Goal: Task Accomplishment & Management: Use online tool/utility

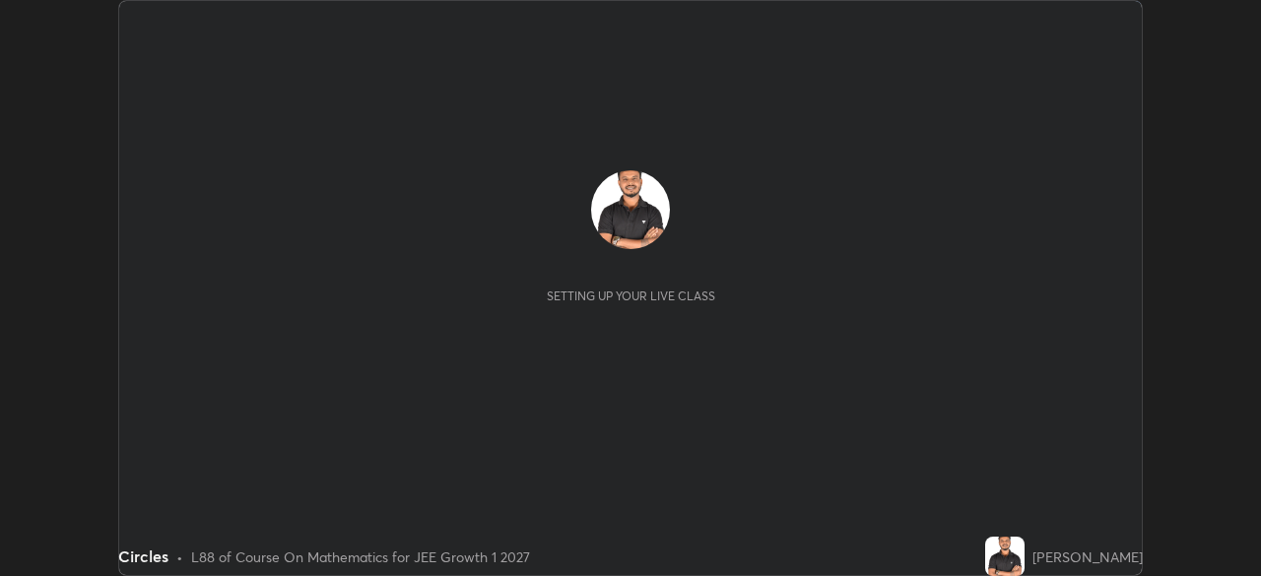
scroll to position [576, 1260]
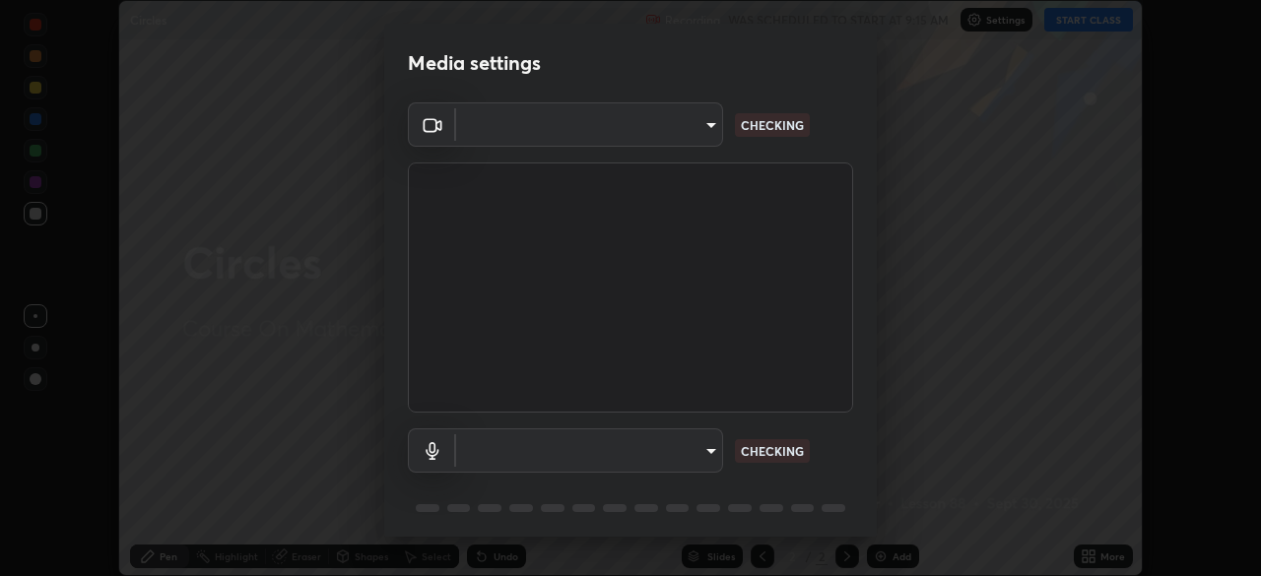
type input "9233a0e0a263b929919b735b0f084d3bf96293af2dbdf5f4a7f48b79dee29d39"
click at [707, 452] on body "Erase all Circles Recording WAS SCHEDULED TO START AT 9:15 AM Settings START CL…" at bounding box center [630, 288] width 1261 height 576
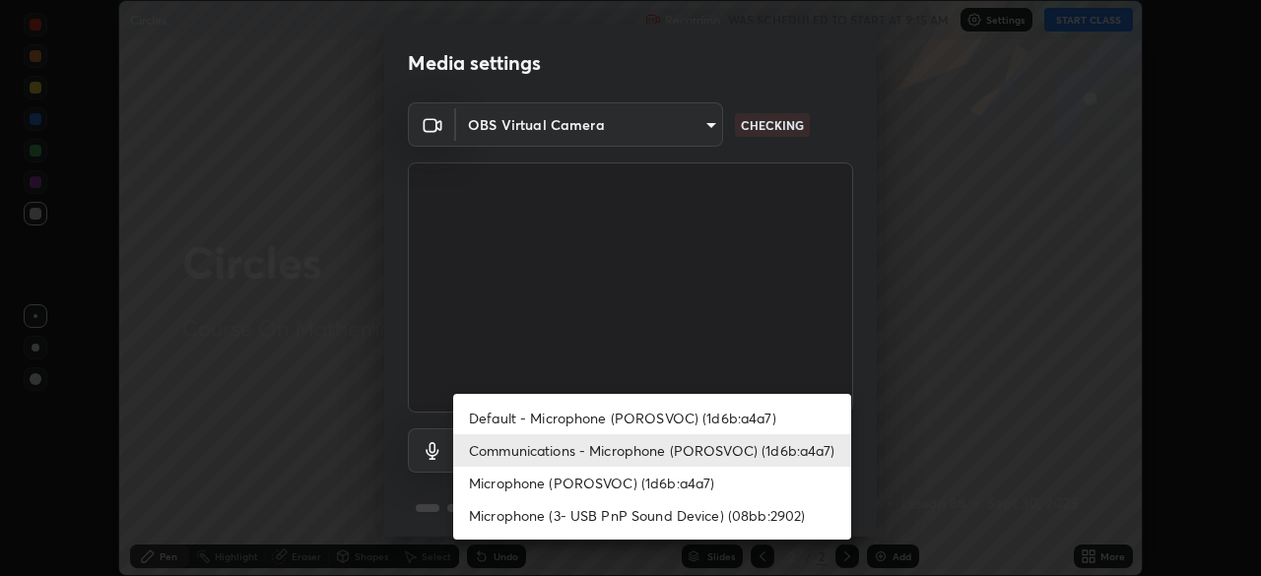
click at [666, 414] on li "Default - Microphone (POROSVOC) (1d6b:a4a7)" at bounding box center [652, 418] width 398 height 33
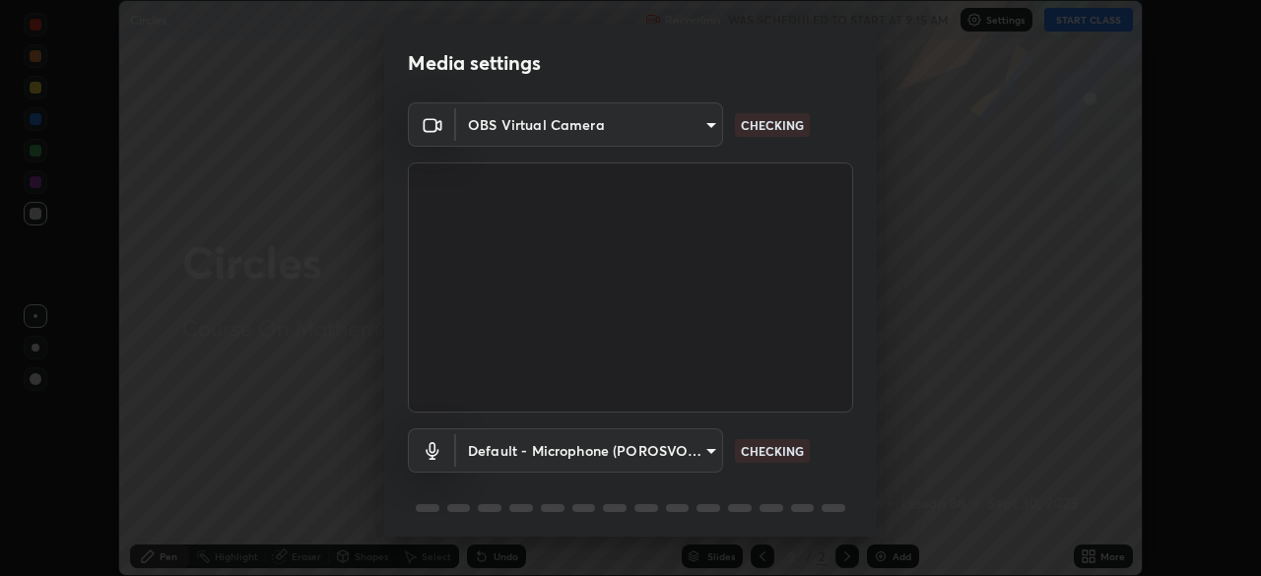
type input "default"
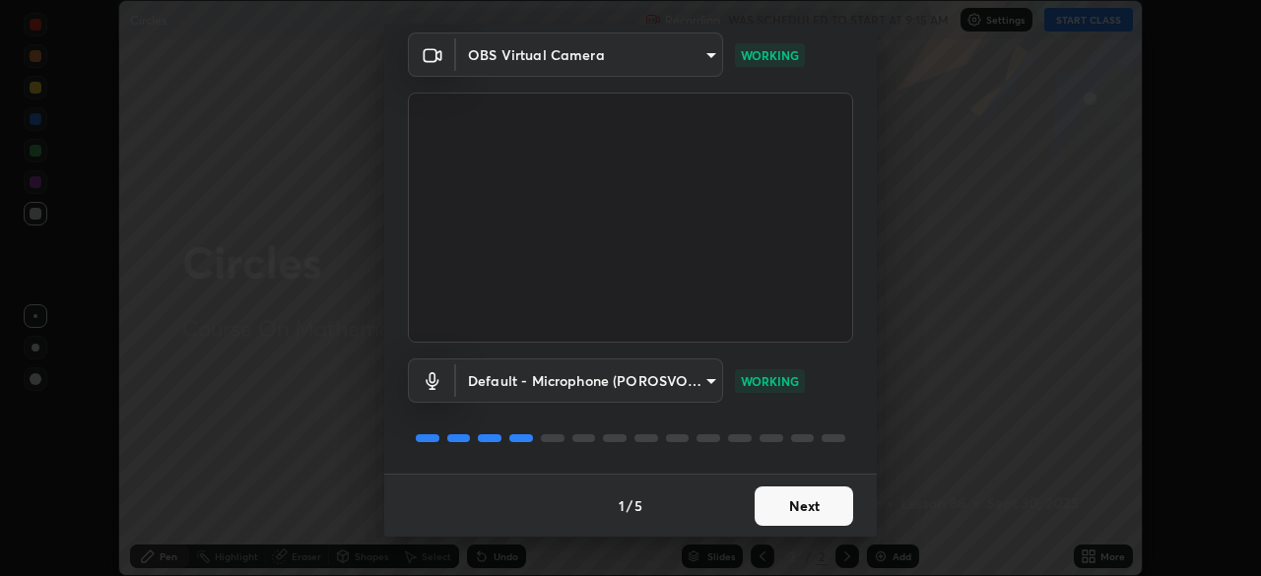
click at [785, 504] on button "Next" at bounding box center [804, 506] width 99 height 39
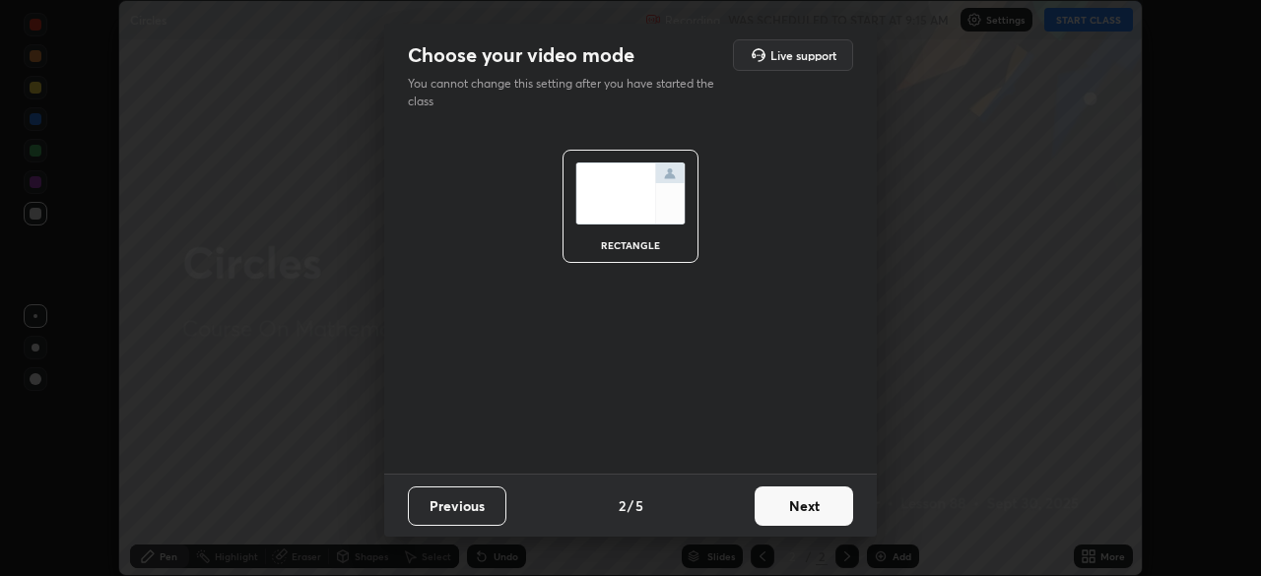
scroll to position [0, 0]
click at [783, 505] on button "Next" at bounding box center [804, 506] width 99 height 39
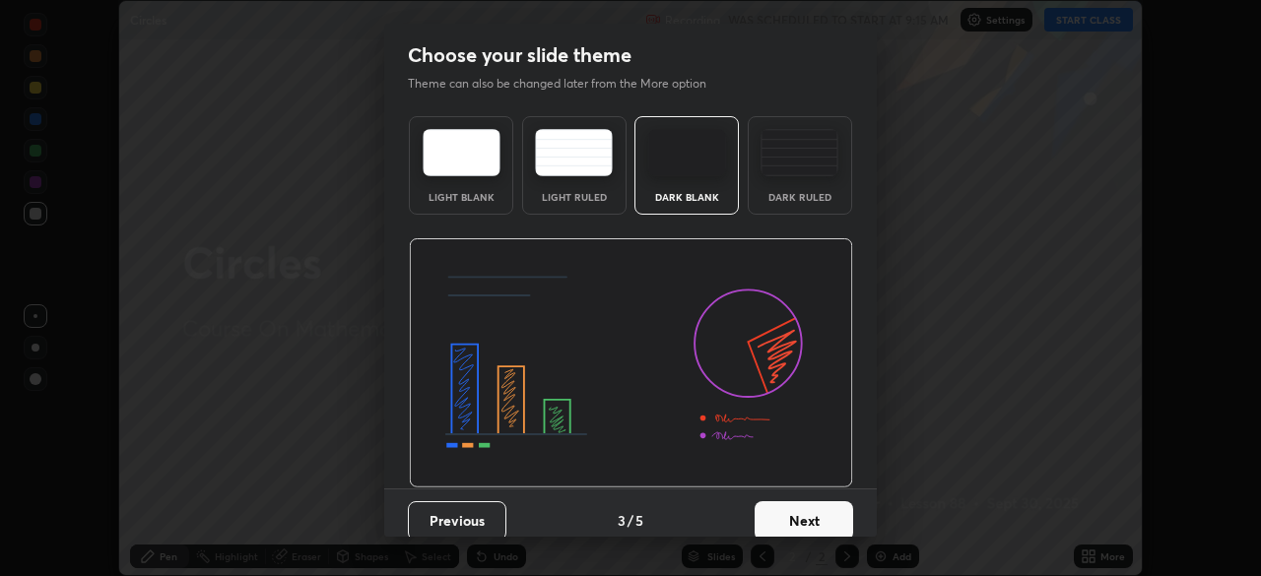
click at [783, 505] on button "Next" at bounding box center [804, 520] width 99 height 39
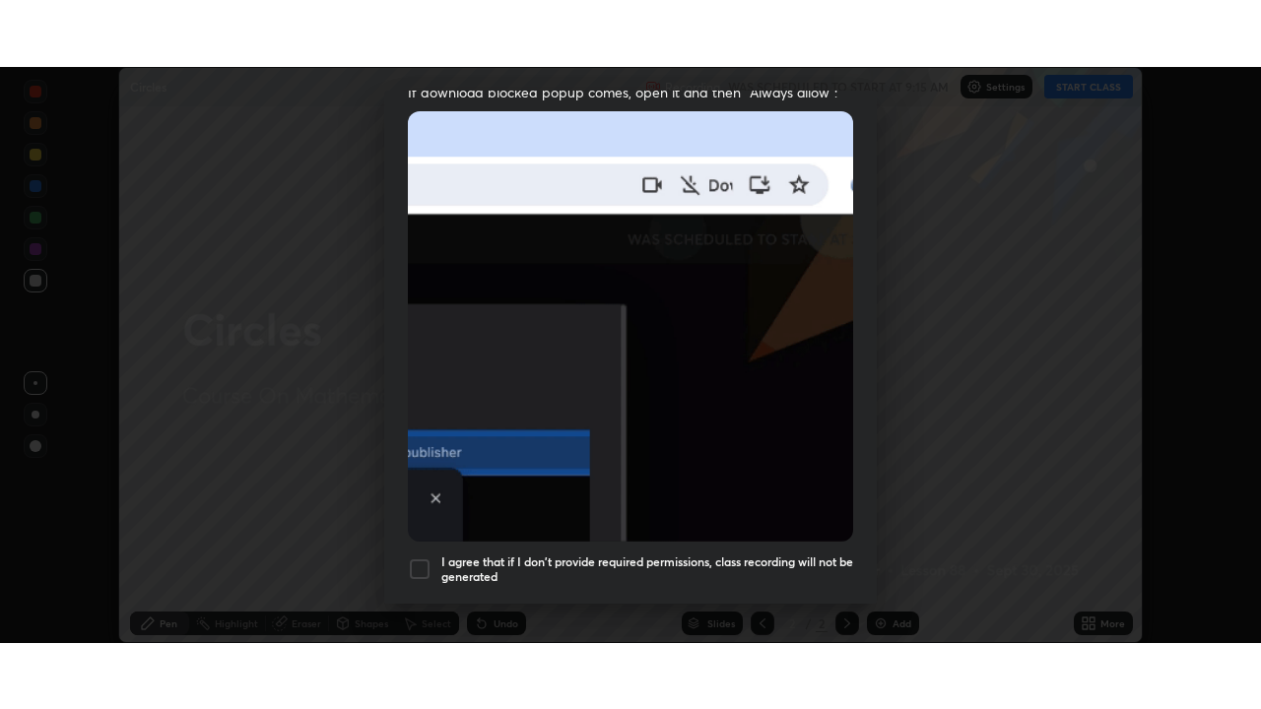
scroll to position [472, 0]
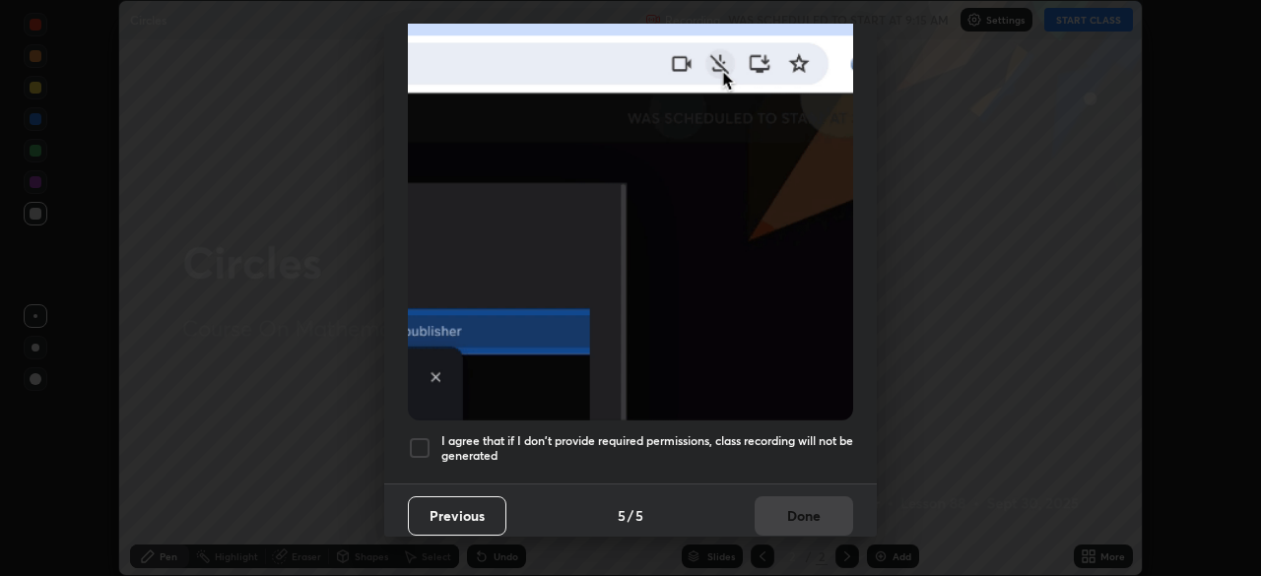
click at [779, 434] on h5 "I agree that if I don't provide required permissions, class recording will not …" at bounding box center [647, 449] width 412 height 31
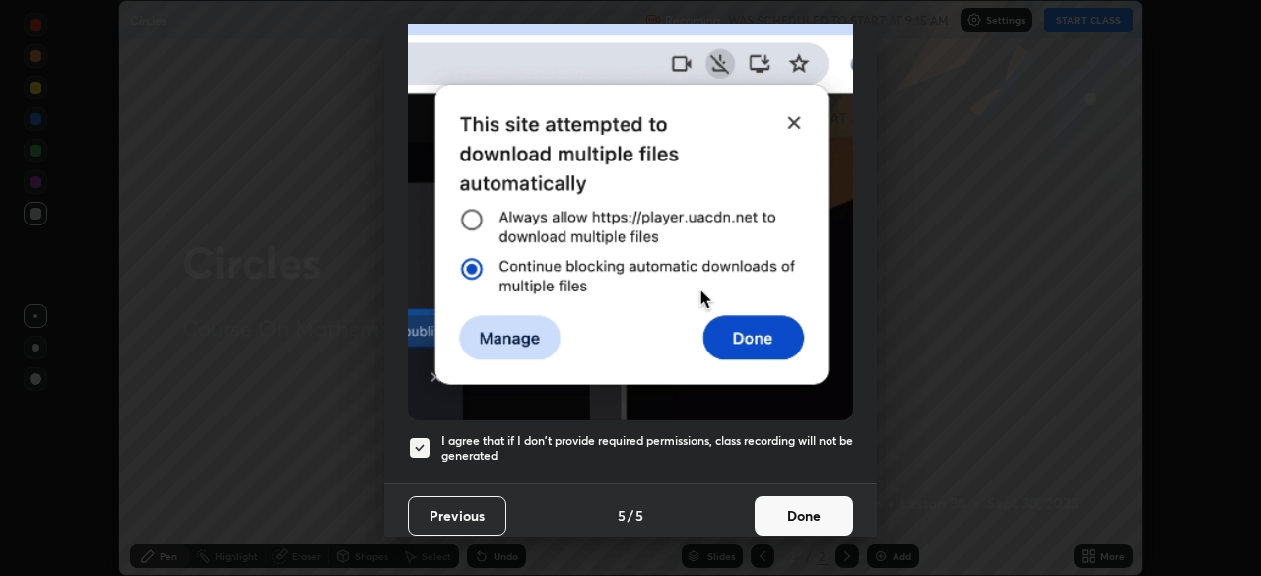
click at [794, 503] on button "Done" at bounding box center [804, 516] width 99 height 39
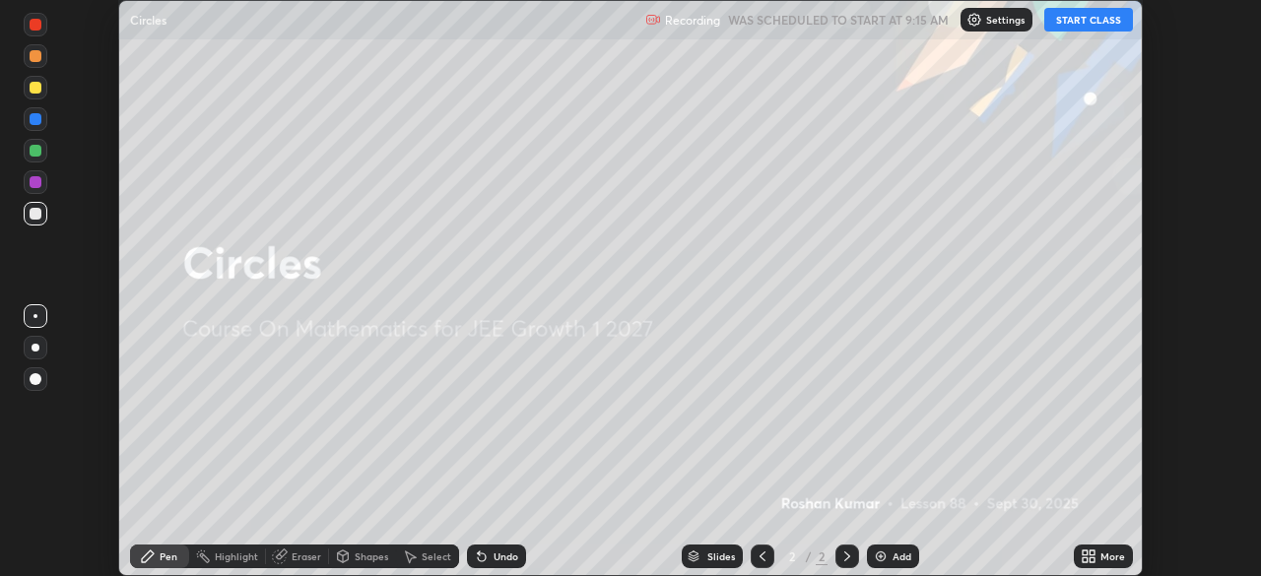
click at [1081, 22] on button "START CLASS" at bounding box center [1088, 20] width 89 height 24
click at [1086, 557] on icon at bounding box center [1089, 557] width 16 height 16
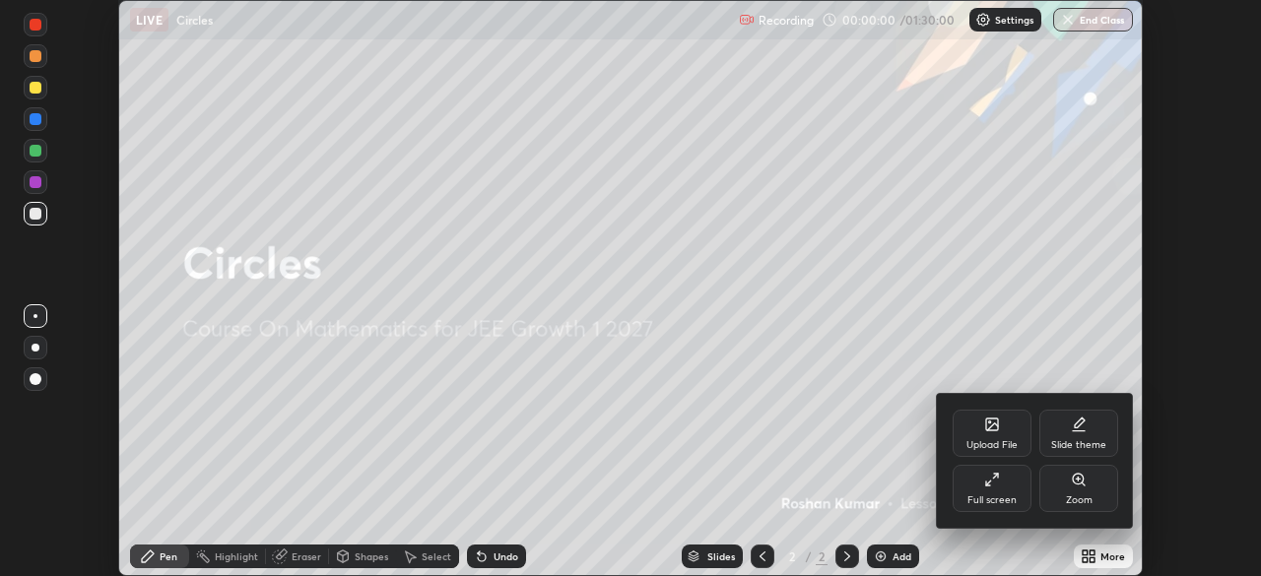
click at [983, 482] on div "Full screen" at bounding box center [992, 488] width 79 height 47
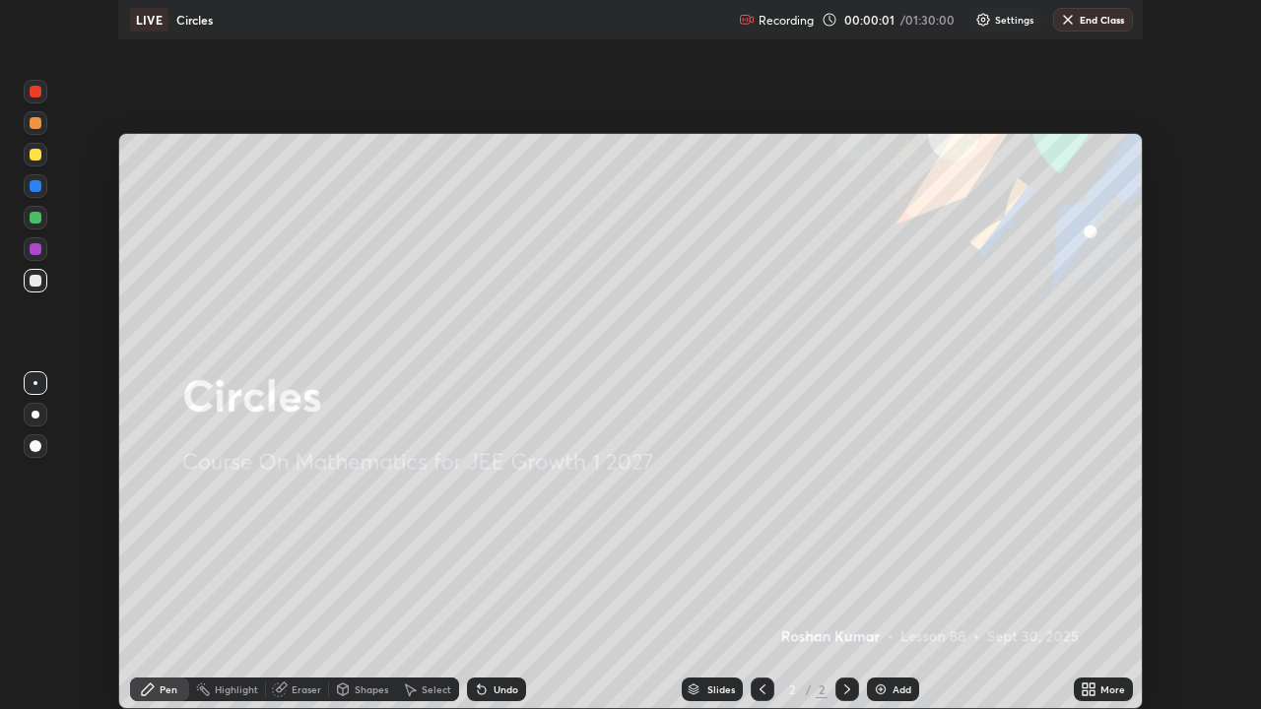
scroll to position [709, 1261]
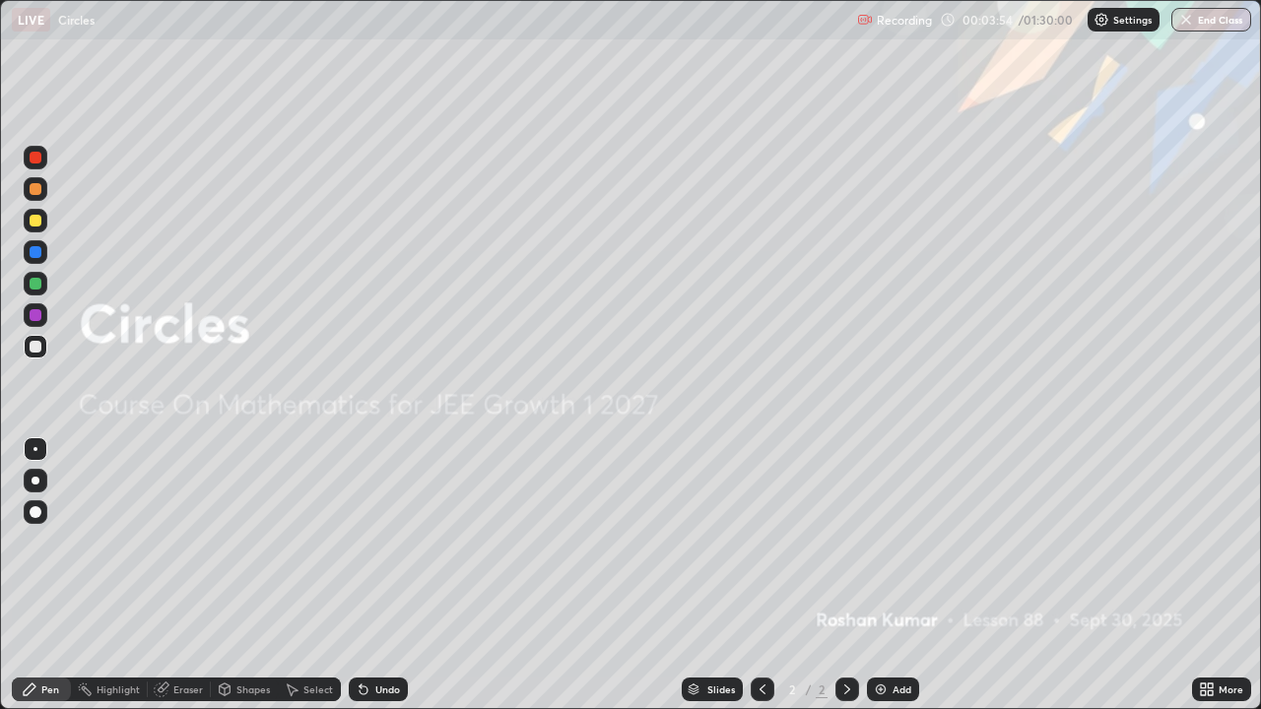
click at [877, 575] on img at bounding box center [881, 690] width 16 height 16
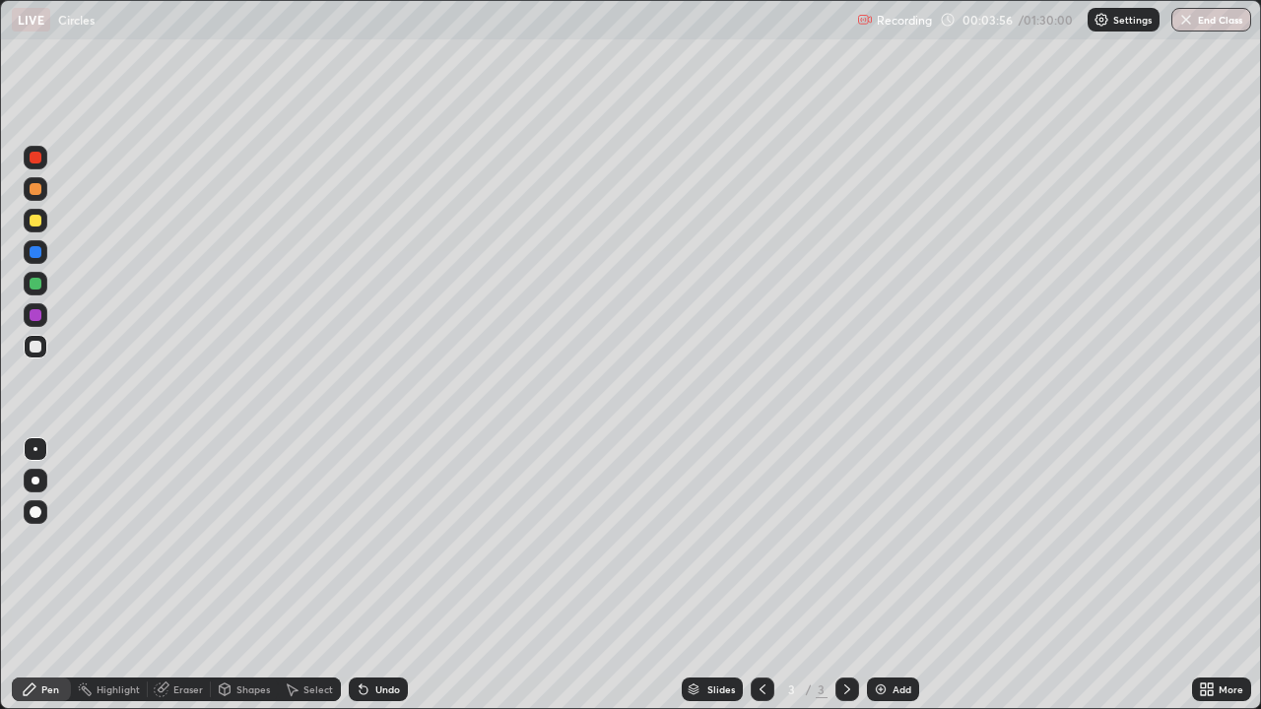
click at [36, 509] on div at bounding box center [36, 512] width 12 height 12
click at [36, 192] on div at bounding box center [36, 189] width 12 height 12
click at [26, 282] on div at bounding box center [36, 284] width 24 height 24
click at [243, 575] on div "Shapes" at bounding box center [252, 690] width 33 height 10
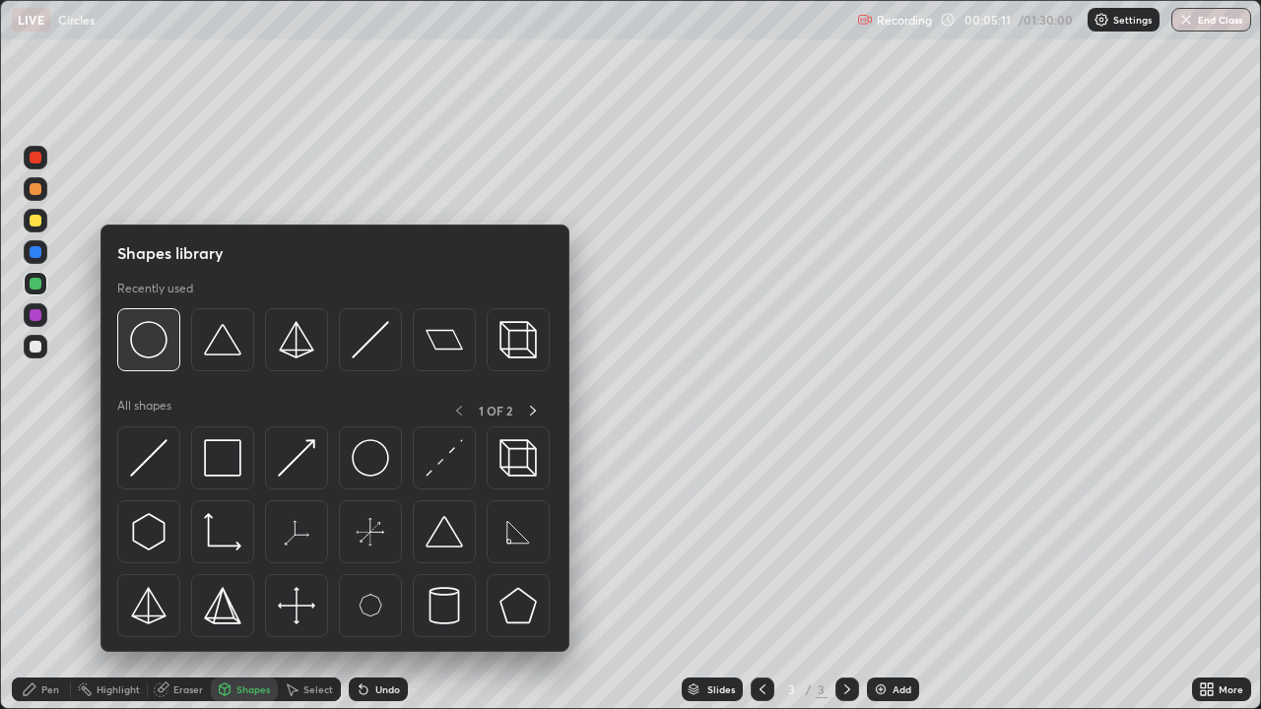
click at [153, 348] on img at bounding box center [148, 339] width 37 height 37
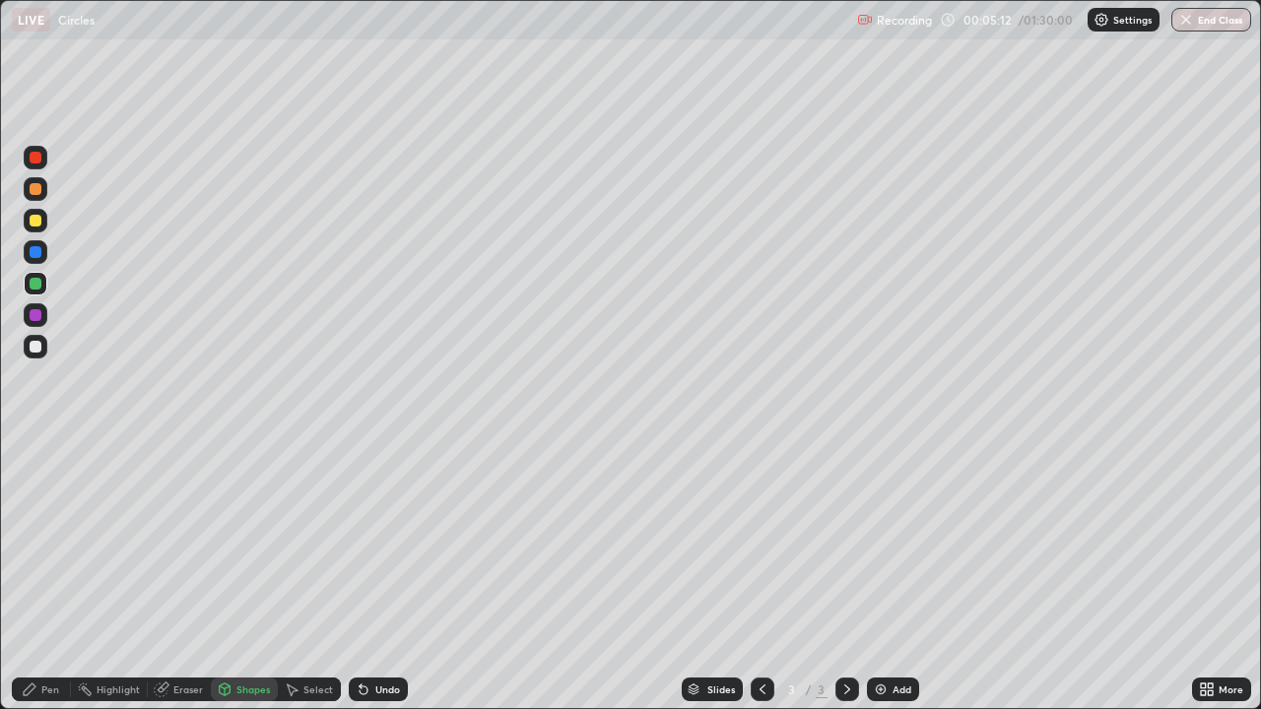
click at [40, 317] on div at bounding box center [36, 315] width 12 height 12
click at [50, 575] on div "Pen" at bounding box center [50, 690] width 18 height 10
click at [36, 191] on div at bounding box center [36, 189] width 12 height 12
click at [33, 349] on div at bounding box center [36, 347] width 12 height 12
click at [42, 250] on div at bounding box center [36, 252] width 24 height 24
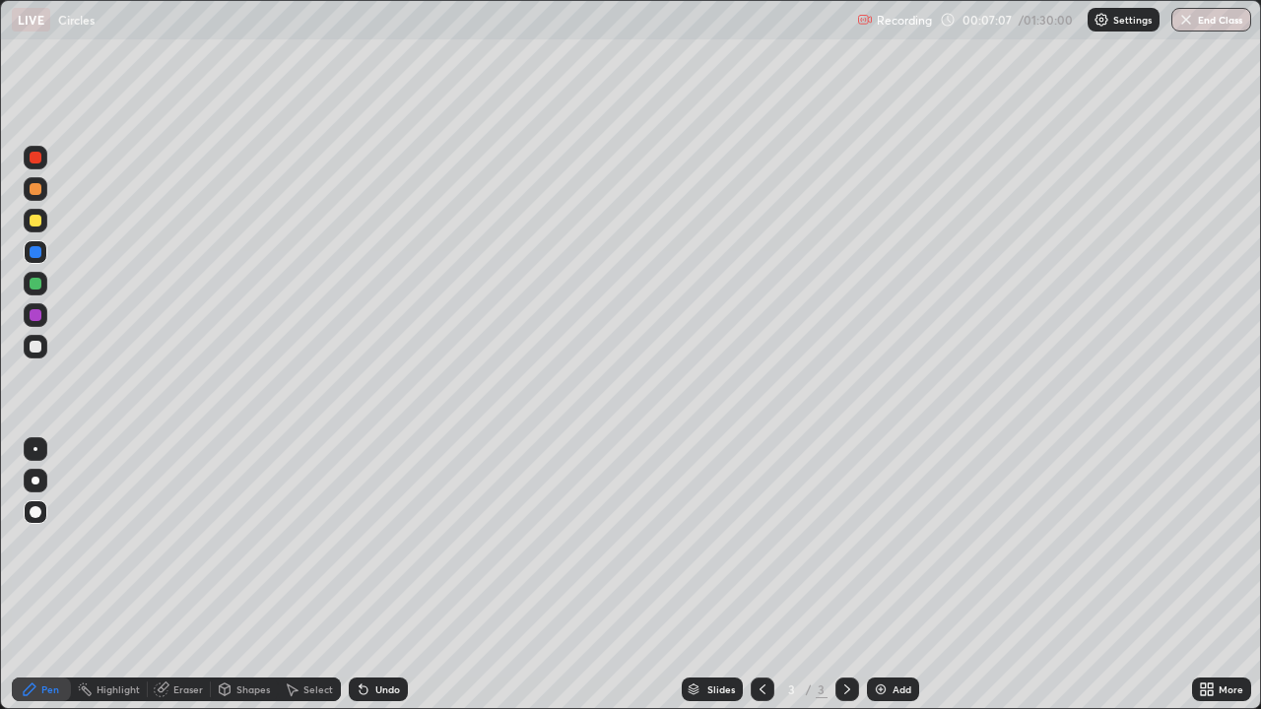
click at [35, 163] on div at bounding box center [36, 158] width 12 height 12
click at [39, 316] on div at bounding box center [36, 315] width 12 height 12
click at [33, 289] on div at bounding box center [36, 284] width 12 height 12
click at [35, 190] on div at bounding box center [36, 189] width 12 height 12
click at [876, 575] on img at bounding box center [881, 690] width 16 height 16
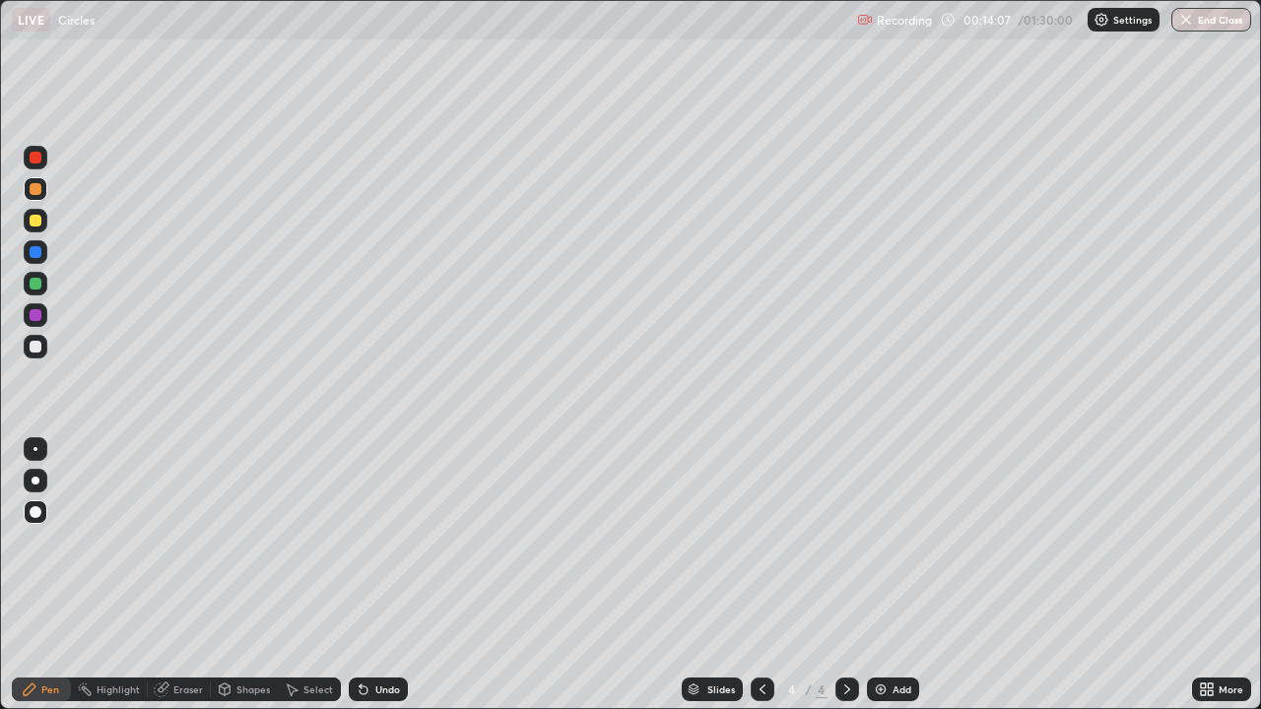
click at [35, 288] on div at bounding box center [36, 284] width 12 height 12
click at [33, 223] on div at bounding box center [36, 221] width 12 height 12
click at [36, 253] on div at bounding box center [36, 252] width 12 height 12
click at [881, 575] on img at bounding box center [881, 690] width 16 height 16
click at [35, 315] on div at bounding box center [36, 315] width 12 height 12
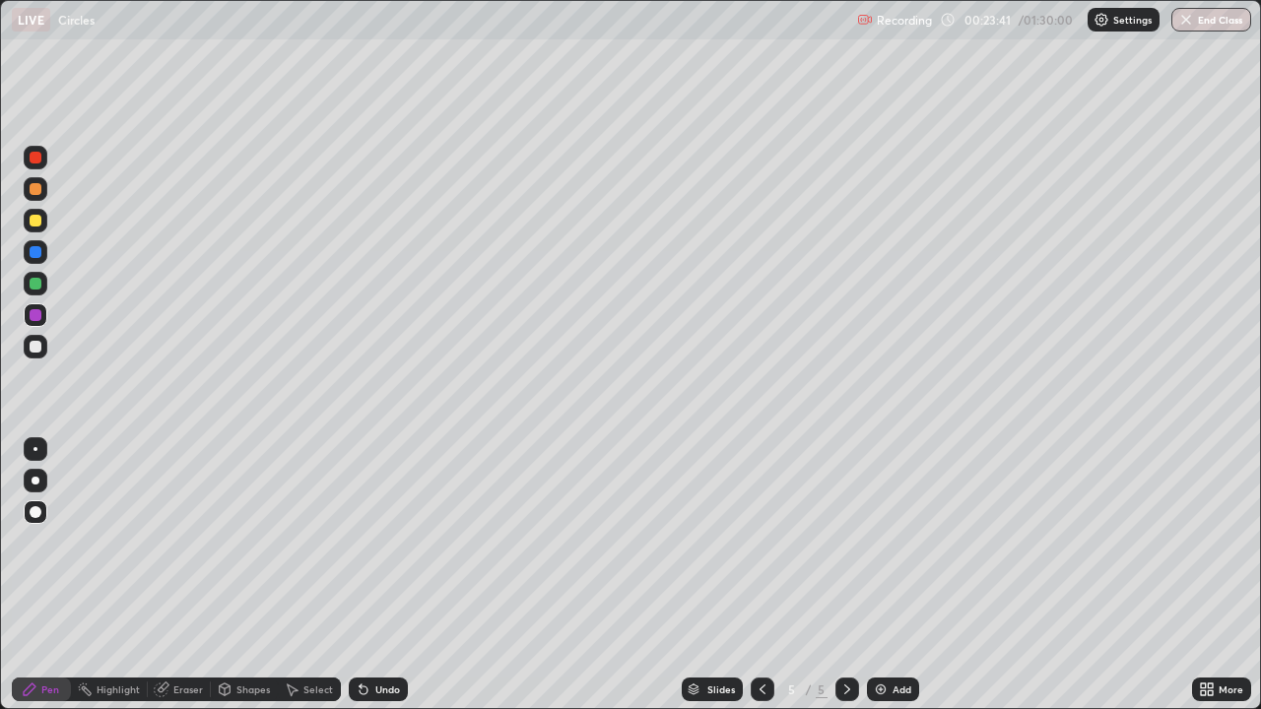
click at [36, 351] on div at bounding box center [36, 347] width 12 height 12
click at [33, 226] on div at bounding box center [36, 221] width 12 height 12
click at [32, 316] on div at bounding box center [36, 315] width 12 height 12
click at [33, 281] on div at bounding box center [36, 284] width 12 height 12
click at [37, 346] on div at bounding box center [36, 347] width 12 height 12
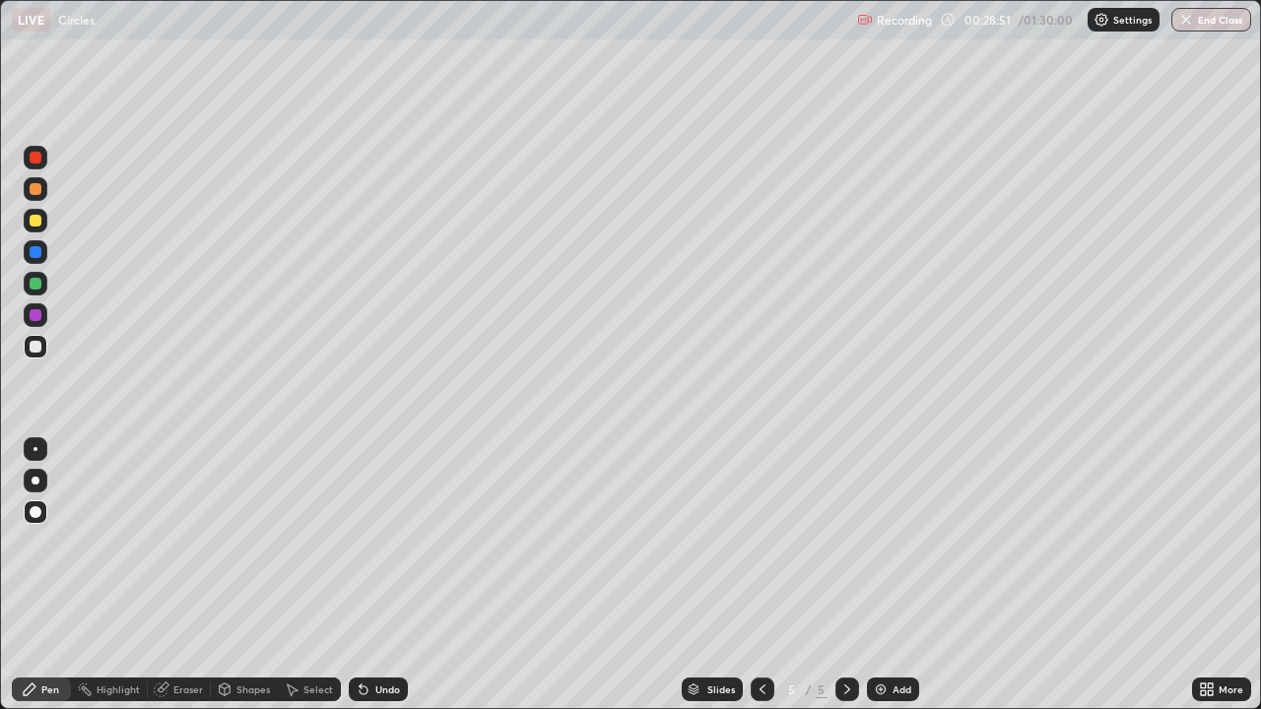
click at [37, 255] on div at bounding box center [36, 252] width 12 height 12
click at [37, 345] on div at bounding box center [36, 347] width 12 height 12
click at [34, 225] on div at bounding box center [36, 221] width 12 height 12
click at [38, 161] on div at bounding box center [36, 158] width 12 height 12
click at [31, 285] on div at bounding box center [36, 284] width 12 height 12
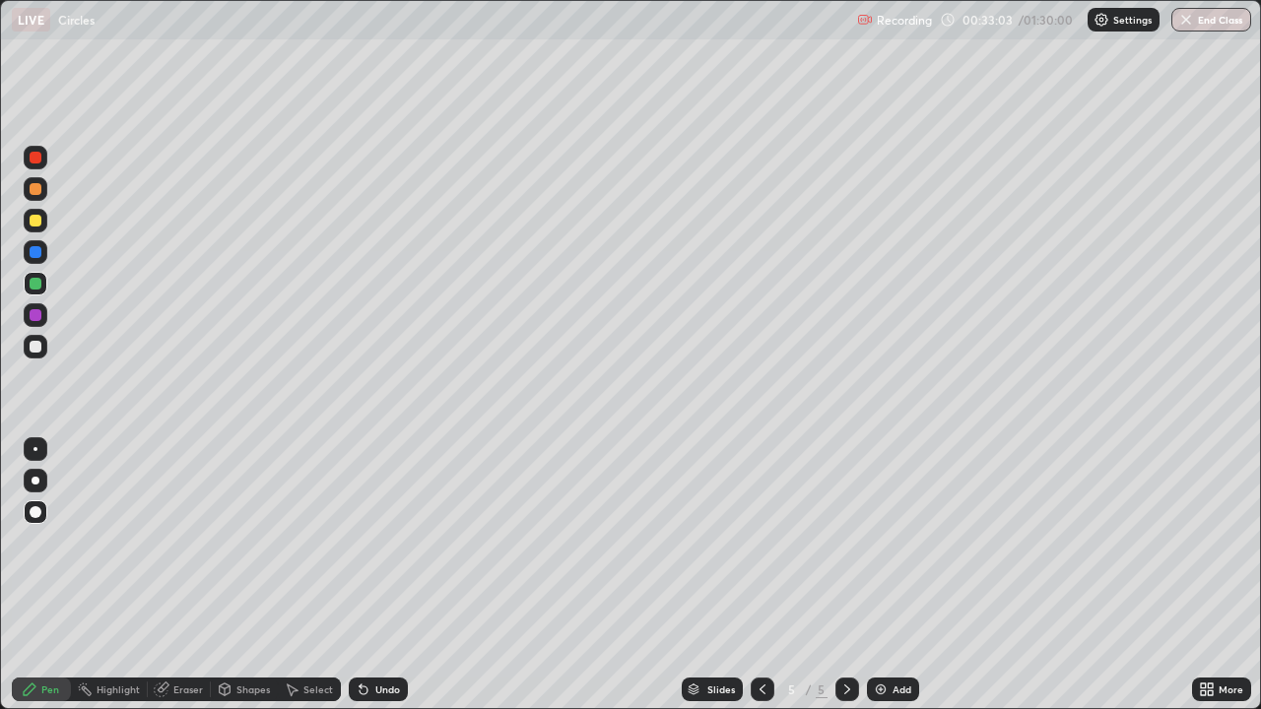
click at [39, 158] on div at bounding box center [36, 158] width 12 height 12
click at [37, 256] on div at bounding box center [36, 252] width 12 height 12
click at [879, 575] on img at bounding box center [881, 690] width 16 height 16
click at [34, 348] on div at bounding box center [36, 347] width 12 height 12
click at [36, 159] on div at bounding box center [36, 158] width 12 height 12
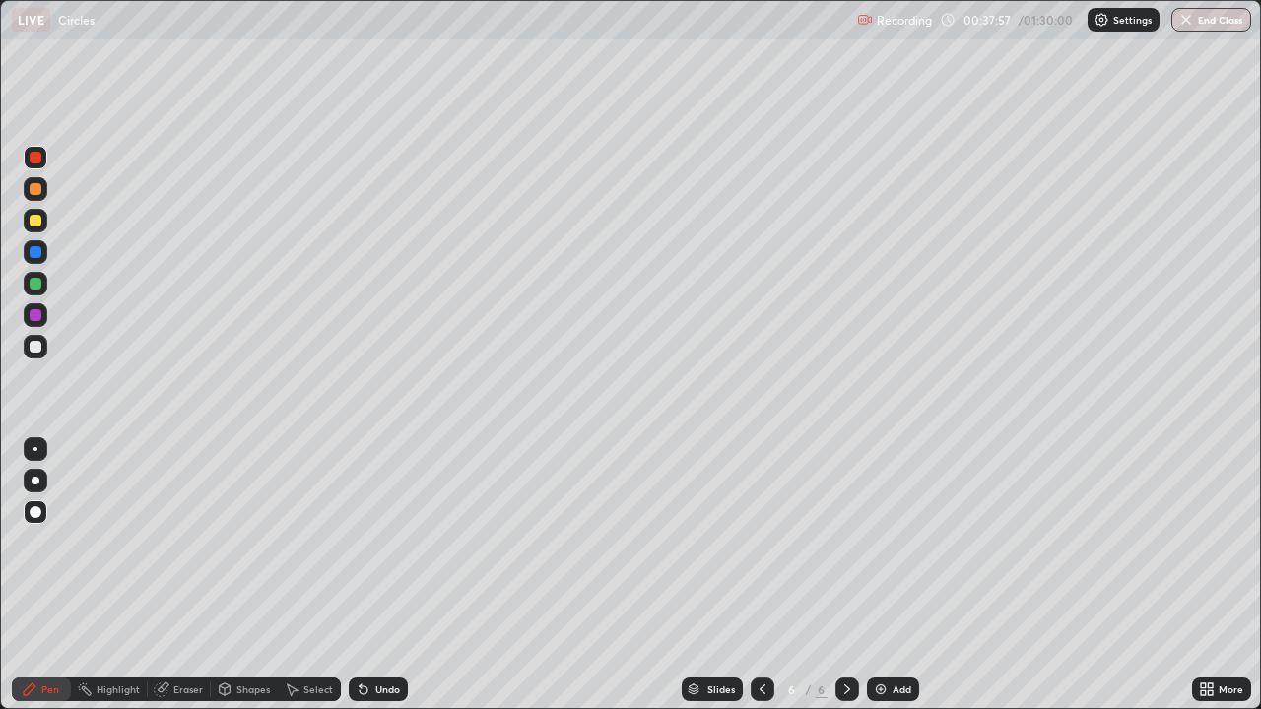
click at [34, 252] on div at bounding box center [36, 252] width 12 height 12
click at [37, 286] on div at bounding box center [36, 284] width 12 height 12
click at [34, 345] on div at bounding box center [36, 347] width 12 height 12
click at [38, 317] on div at bounding box center [36, 315] width 12 height 12
click at [34, 285] on div at bounding box center [36, 284] width 12 height 12
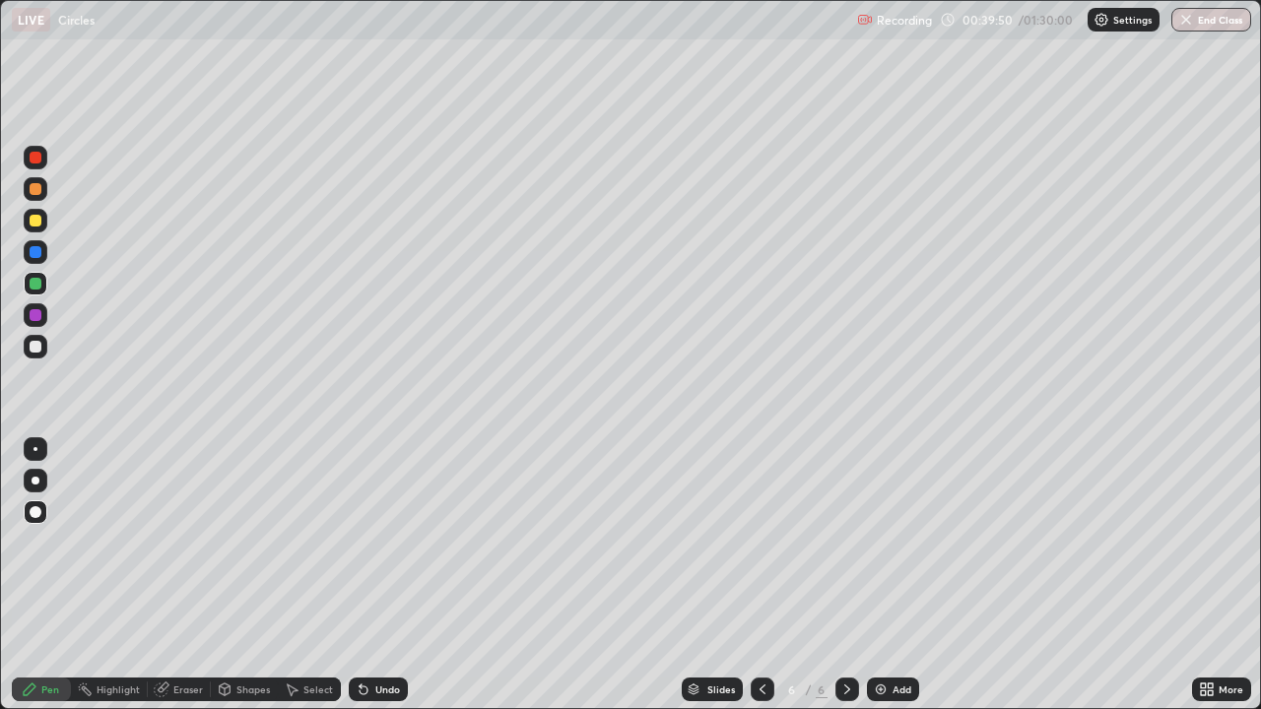
click at [35, 257] on div at bounding box center [36, 252] width 12 height 12
click at [249, 575] on div "Shapes" at bounding box center [252, 690] width 33 height 10
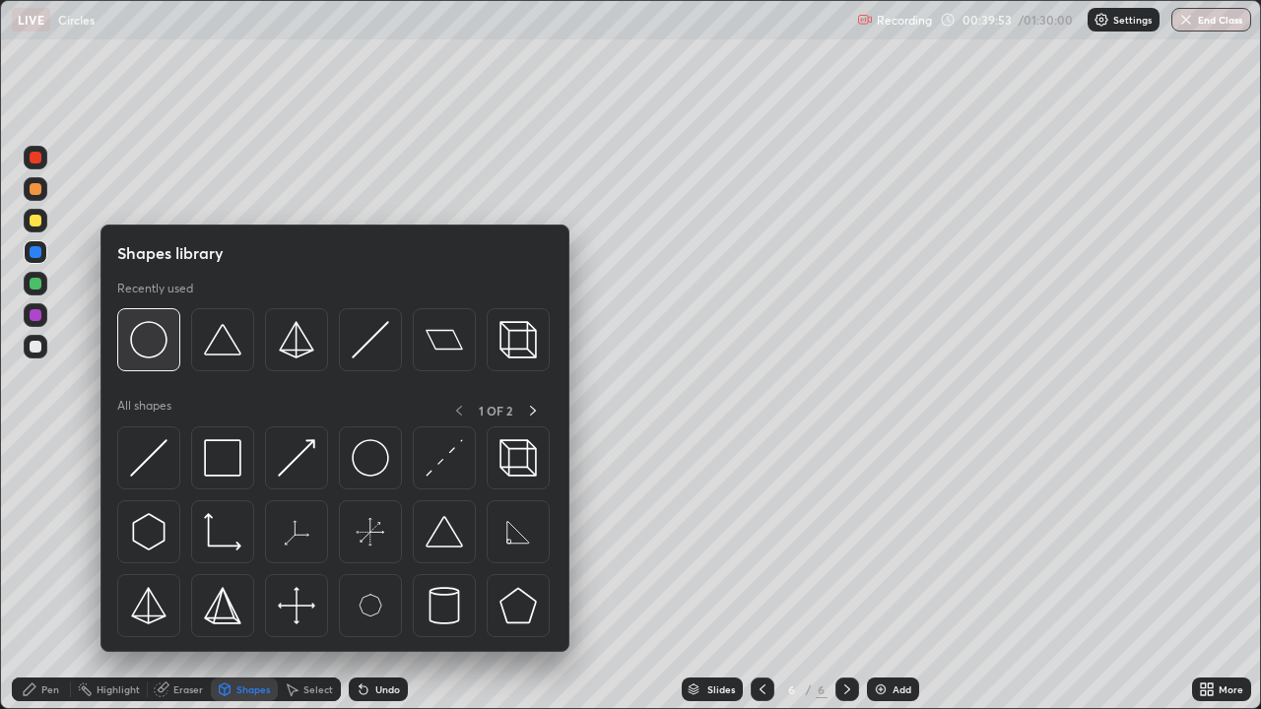
click at [149, 351] on img at bounding box center [148, 339] width 37 height 37
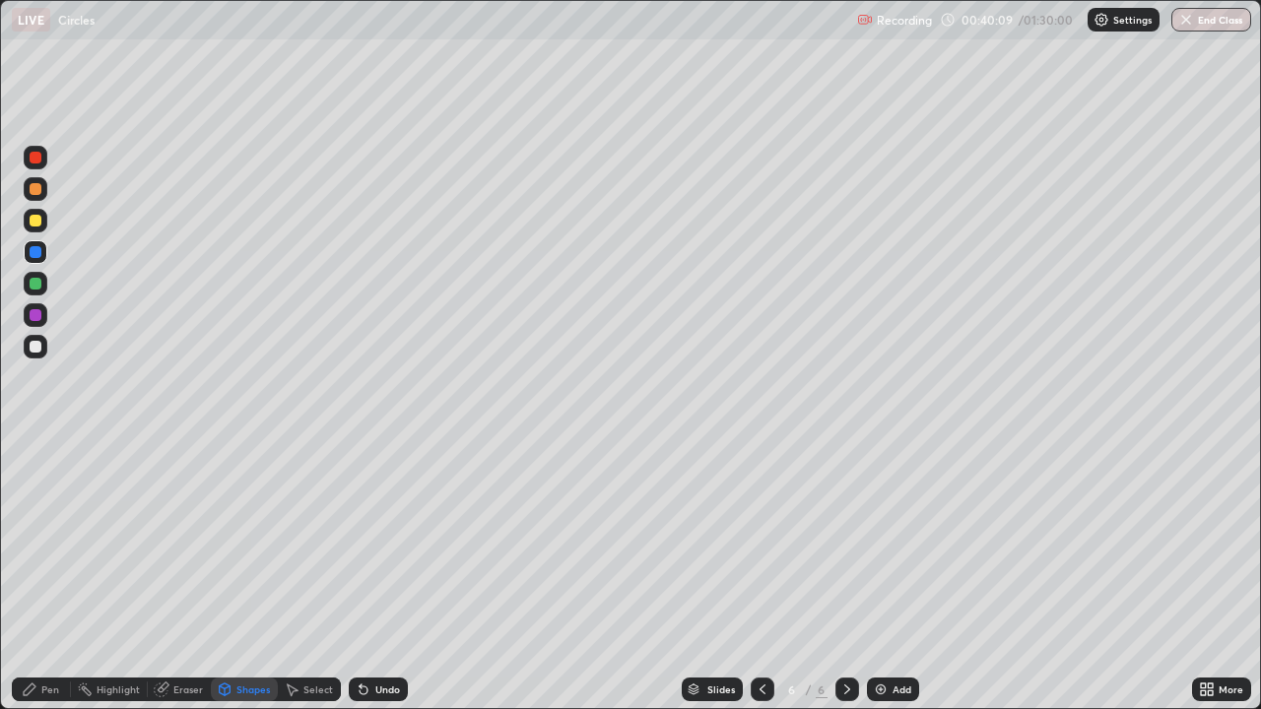
click at [34, 220] on div at bounding box center [36, 221] width 12 height 12
click at [50, 575] on div "Pen" at bounding box center [50, 690] width 18 height 10
click at [37, 162] on div at bounding box center [36, 158] width 12 height 12
click at [246, 575] on div "Shapes" at bounding box center [252, 690] width 33 height 10
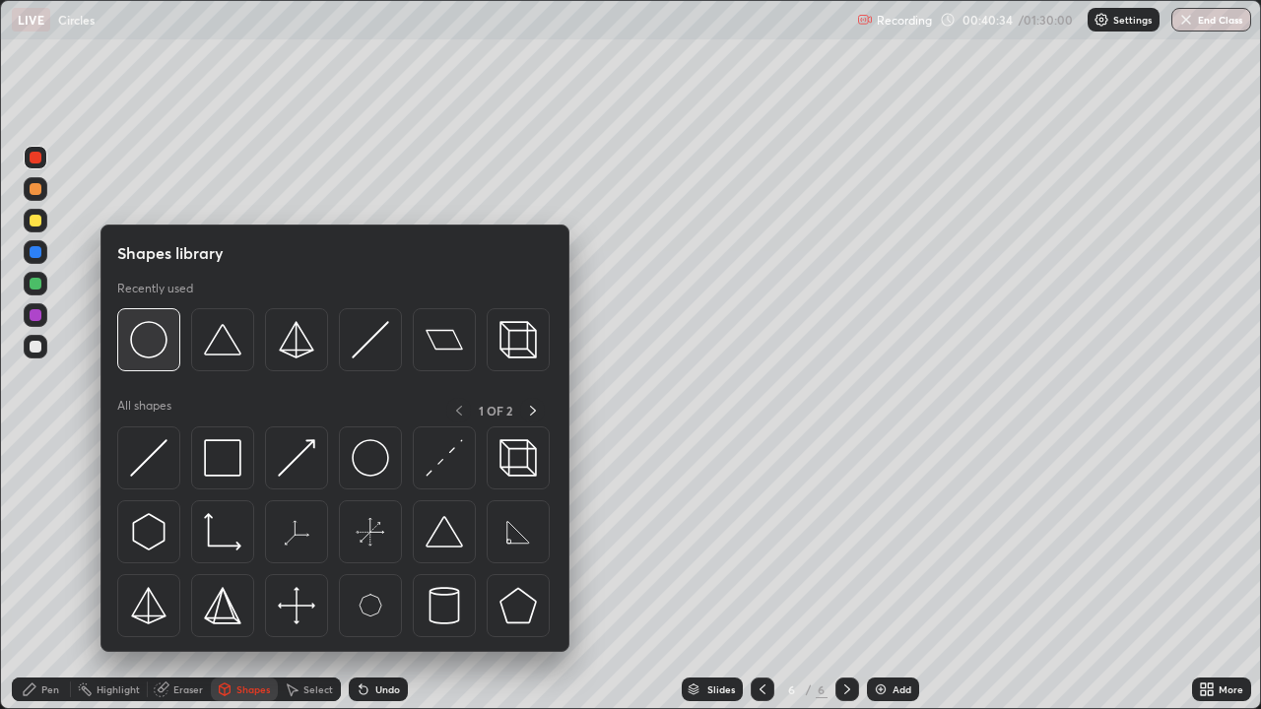
click at [161, 348] on img at bounding box center [148, 339] width 37 height 37
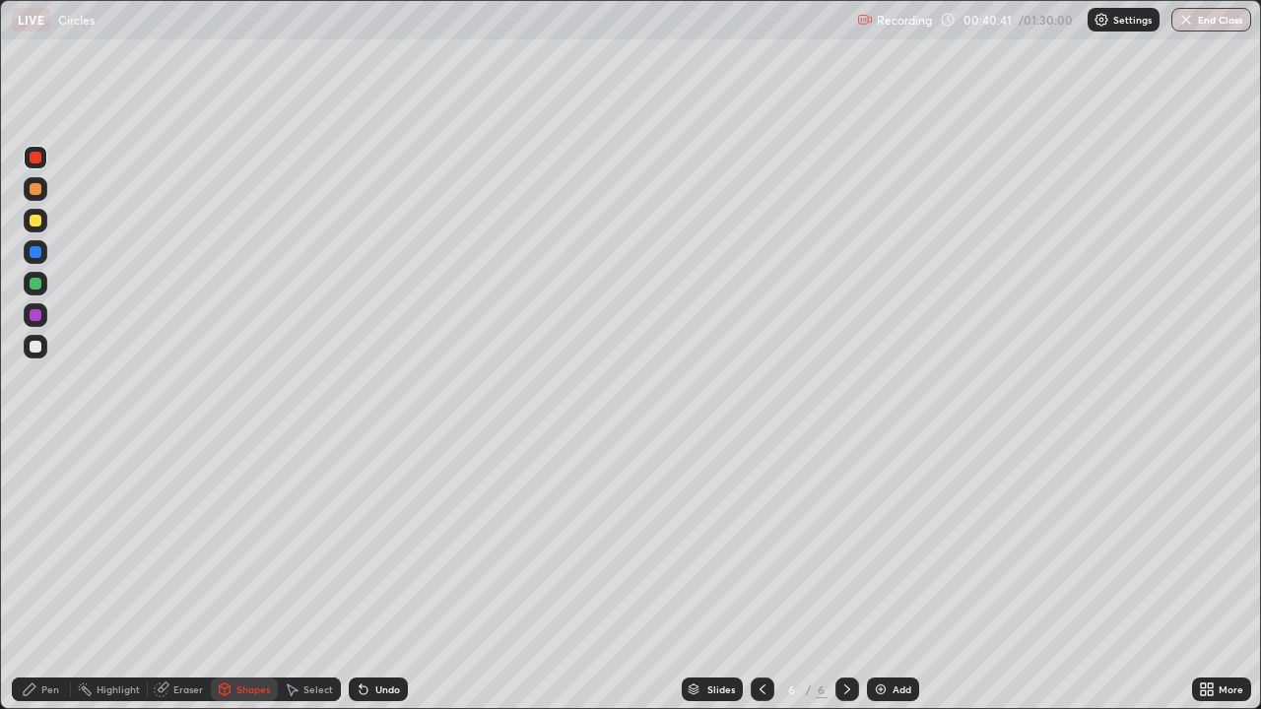
click at [49, 575] on div "Pen" at bounding box center [50, 690] width 18 height 10
click at [34, 190] on div at bounding box center [36, 189] width 12 height 12
click at [33, 254] on div at bounding box center [36, 252] width 12 height 12
click at [34, 158] on div at bounding box center [36, 158] width 12 height 12
click at [38, 351] on div at bounding box center [36, 347] width 12 height 12
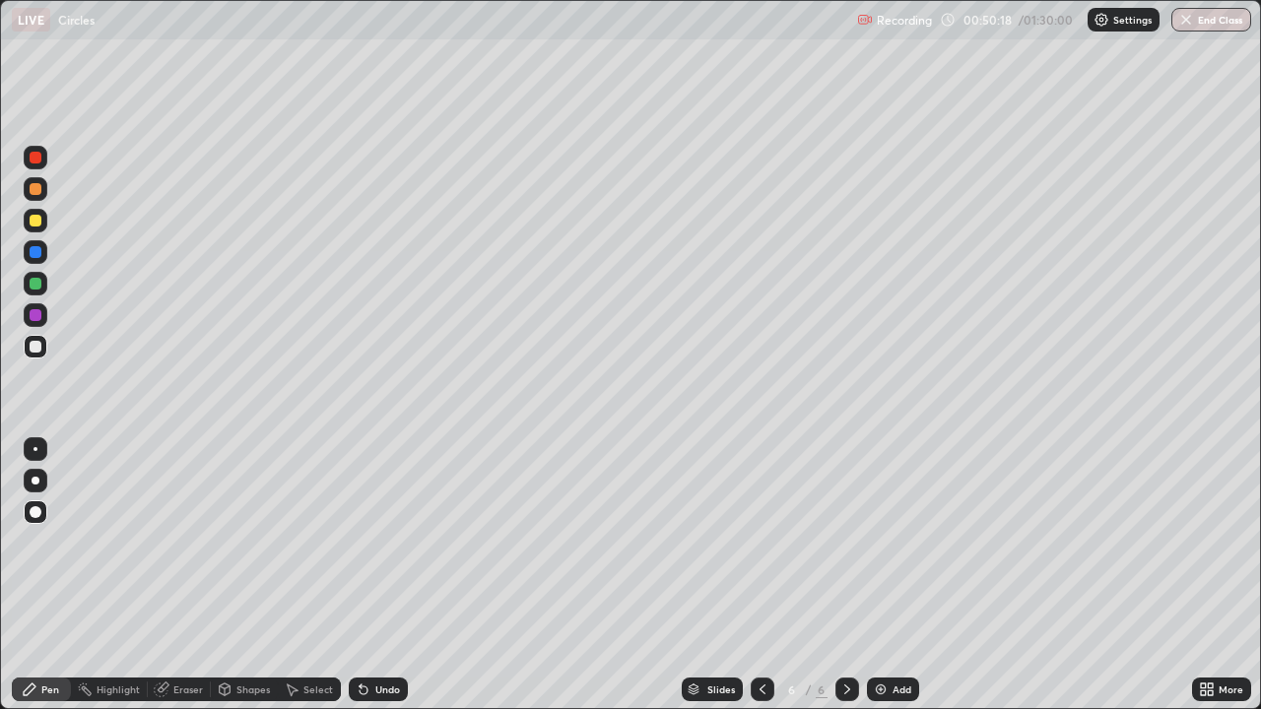
click at [33, 224] on div at bounding box center [36, 221] width 12 height 12
click at [34, 254] on div at bounding box center [36, 252] width 12 height 12
click at [31, 312] on div at bounding box center [36, 315] width 12 height 12
click at [35, 285] on div at bounding box center [36, 284] width 12 height 12
click at [876, 575] on img at bounding box center [881, 690] width 16 height 16
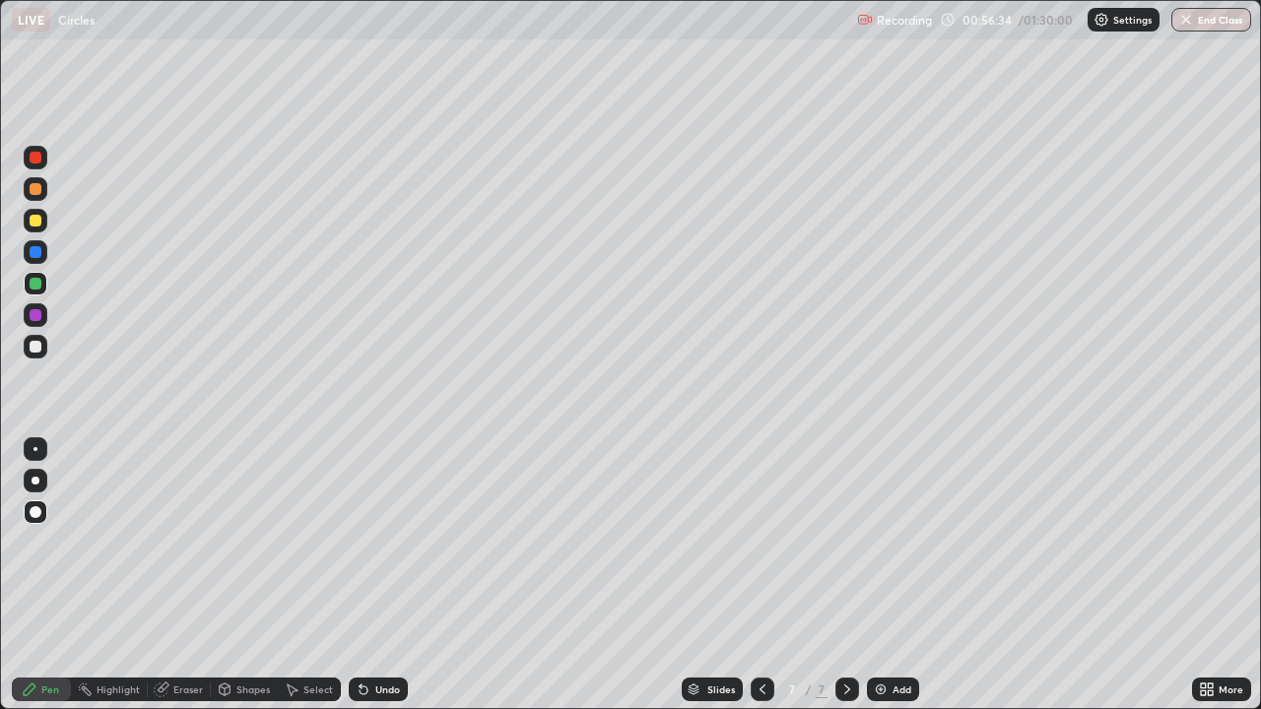
click at [38, 221] on div at bounding box center [36, 221] width 12 height 12
click at [253, 575] on div "Shapes" at bounding box center [252, 690] width 33 height 10
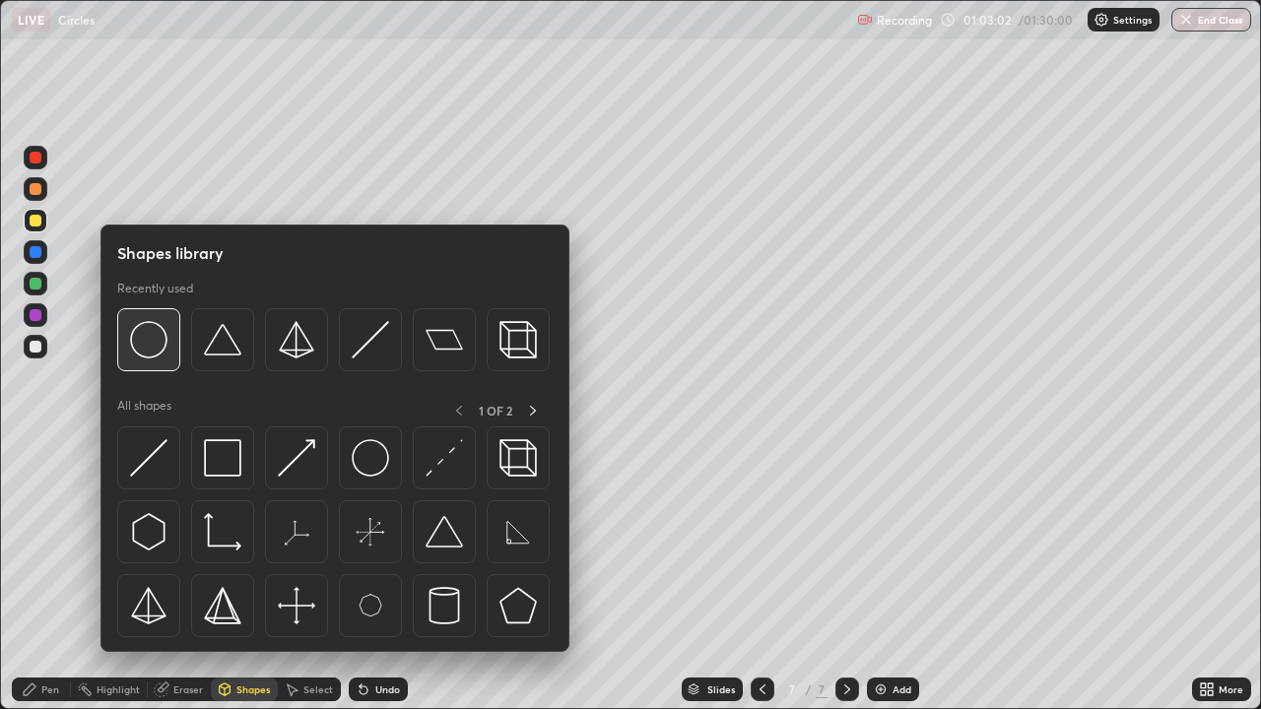
click at [146, 342] on img at bounding box center [148, 339] width 37 height 37
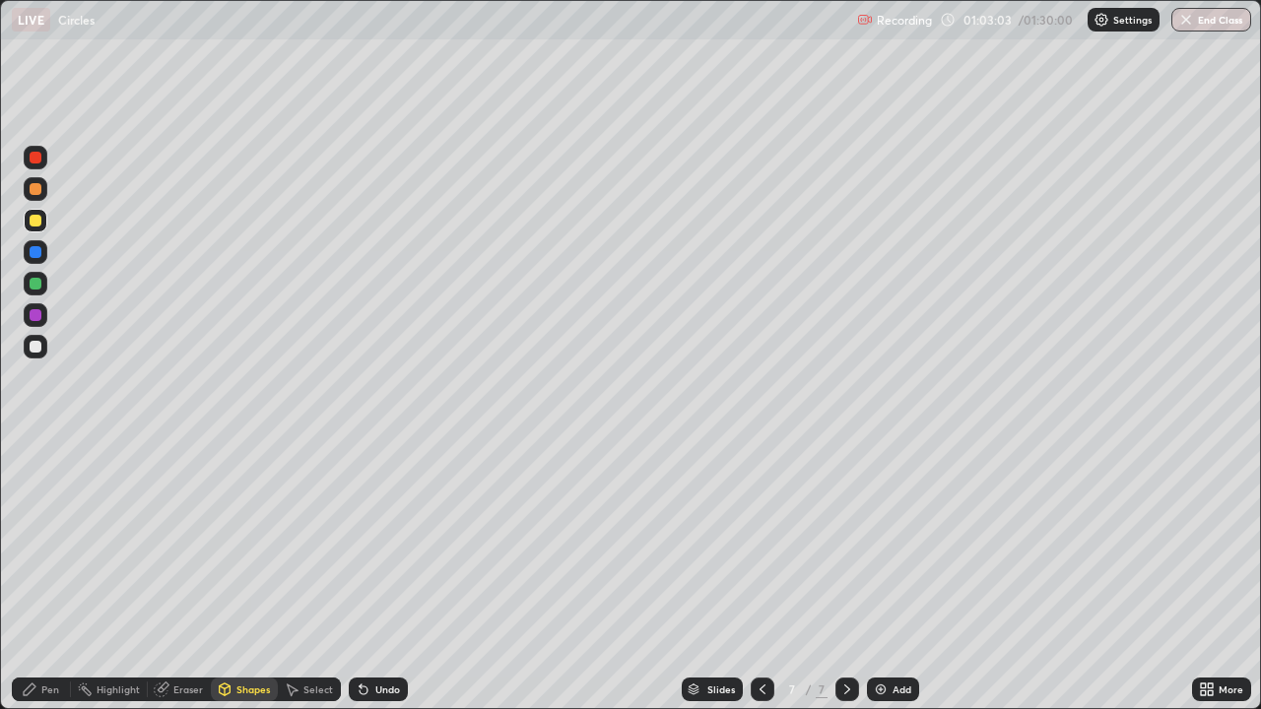
click at [32, 159] on div at bounding box center [36, 158] width 12 height 12
click at [49, 575] on div "Pen" at bounding box center [50, 690] width 18 height 10
click at [31, 316] on div at bounding box center [36, 315] width 12 height 12
click at [37, 253] on div at bounding box center [36, 252] width 12 height 12
click at [36, 285] on div at bounding box center [36, 284] width 12 height 12
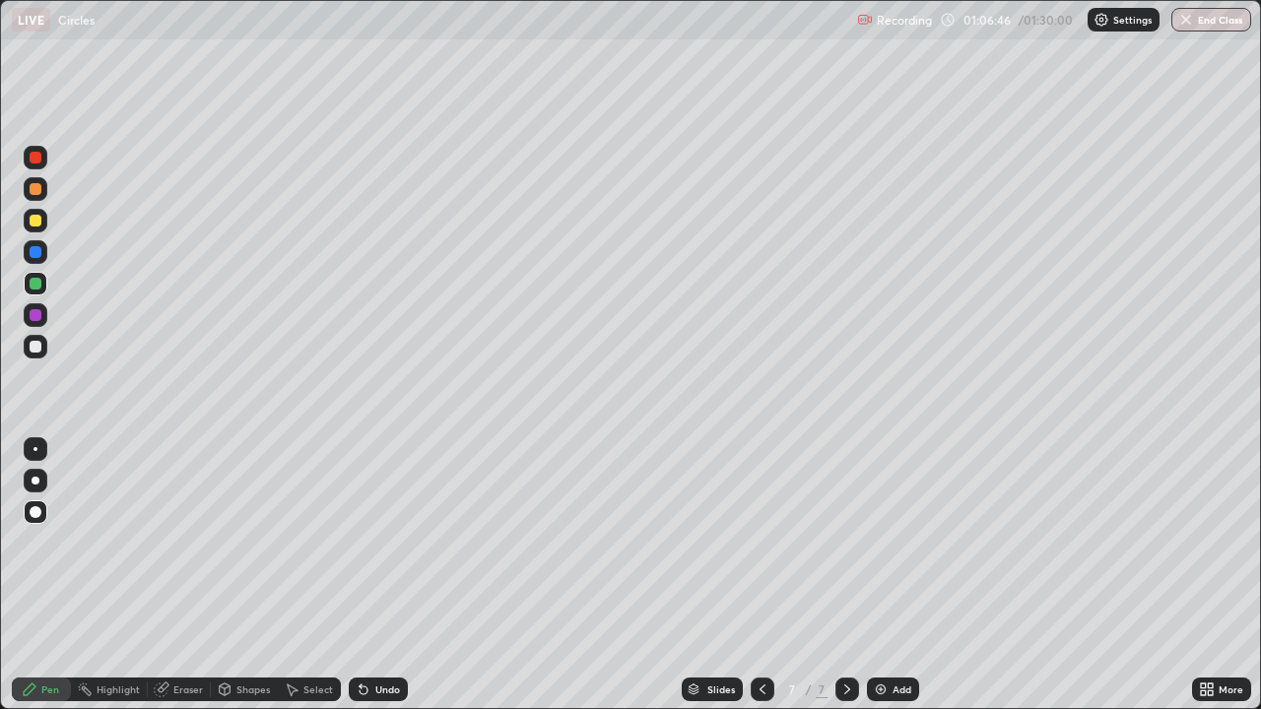
click at [38, 226] on div at bounding box center [36, 221] width 12 height 12
click at [37, 317] on div at bounding box center [36, 315] width 12 height 12
click at [38, 285] on div at bounding box center [36, 284] width 12 height 12
click at [39, 252] on div at bounding box center [36, 252] width 12 height 12
click at [37, 190] on div at bounding box center [36, 189] width 12 height 12
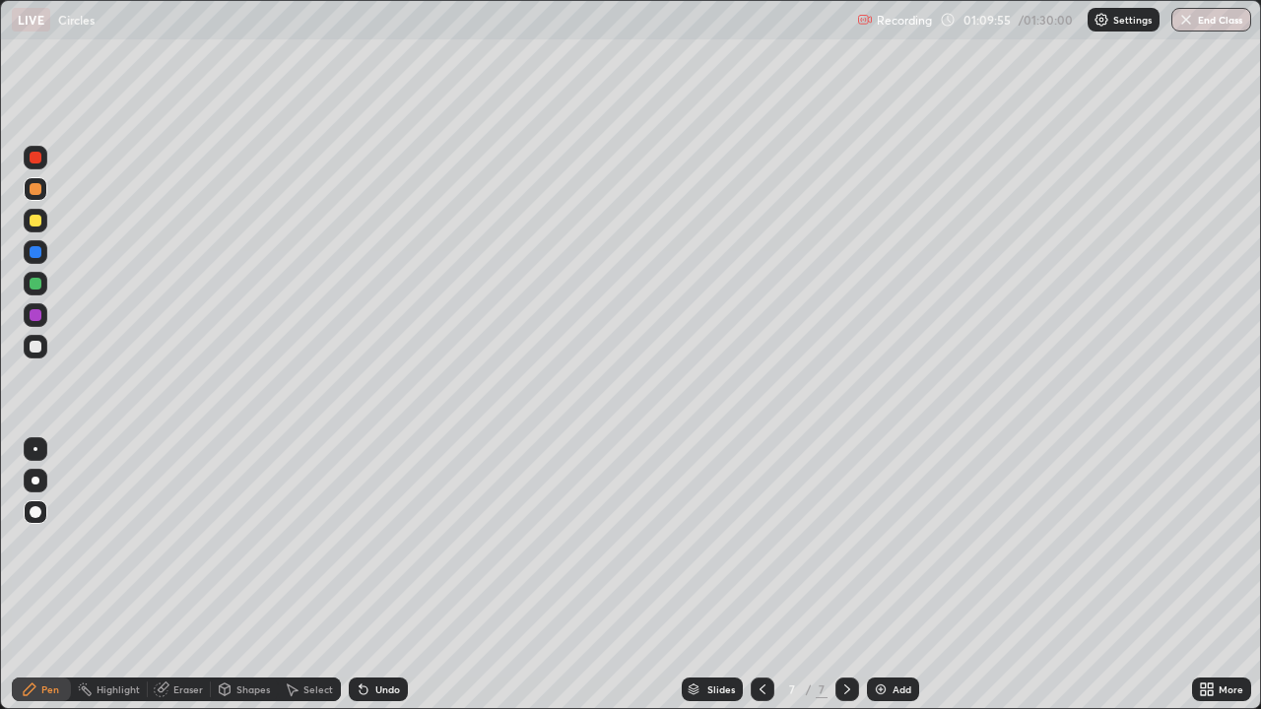
click at [35, 161] on div at bounding box center [36, 158] width 12 height 12
click at [624, 575] on div "Slides 7 / 7 Add" at bounding box center [800, 689] width 784 height 39
click at [1199, 21] on button "End Class" at bounding box center [1211, 20] width 80 height 24
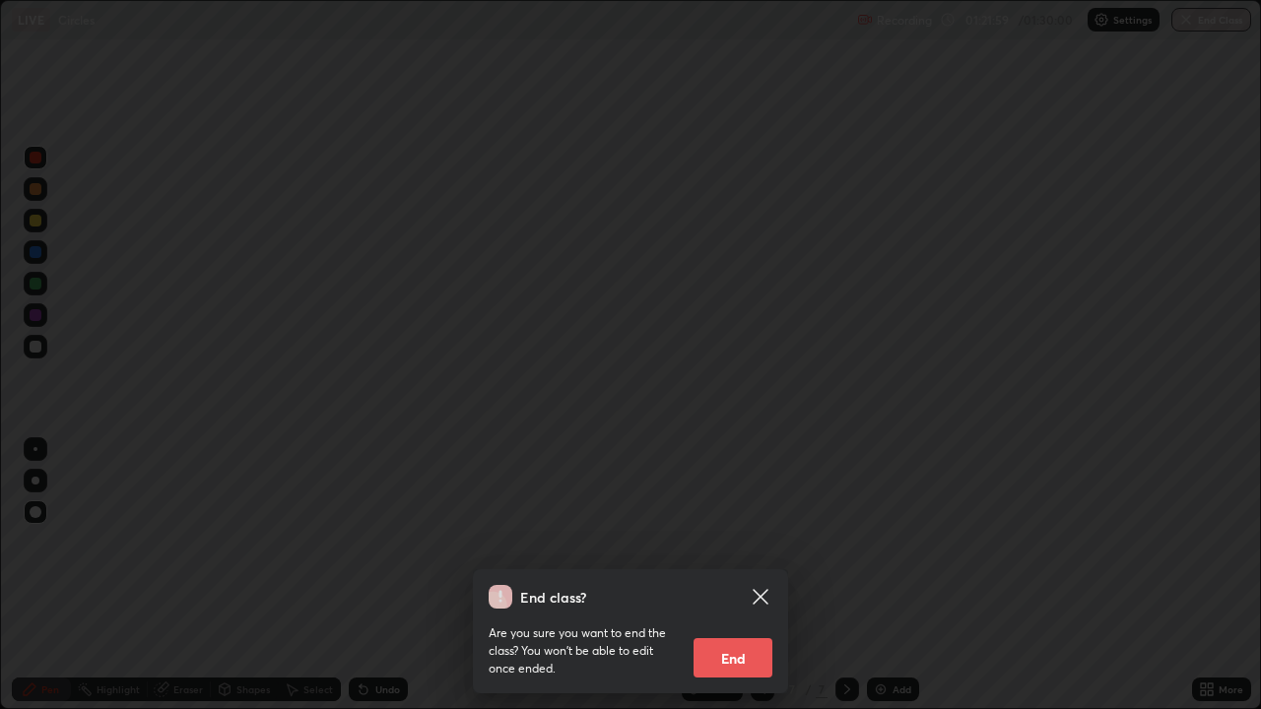
click at [728, 575] on button "End" at bounding box center [733, 657] width 79 height 39
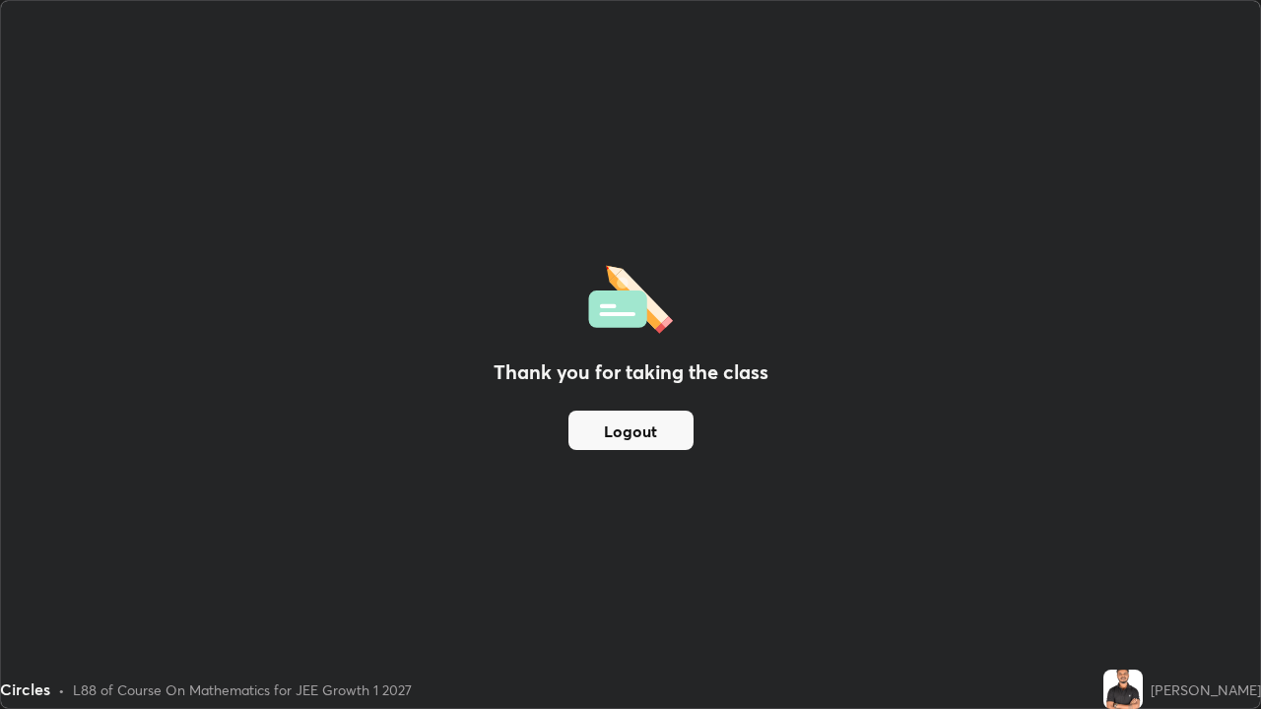
click at [653, 435] on button "Logout" at bounding box center [630, 430] width 125 height 39
